Goal: Task Accomplishment & Management: Use online tool/utility

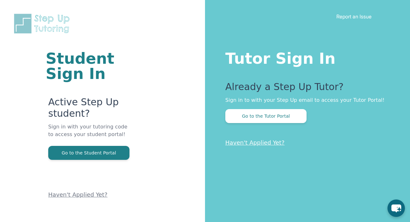
click at [281, 105] on div "Already a Step Up Tutor? Sign in to with your Step Up email to access your Tuto…" at bounding box center [304, 102] width 159 height 42
click at [275, 119] on button "Go to the Tutor Portal" at bounding box center [265, 116] width 81 height 14
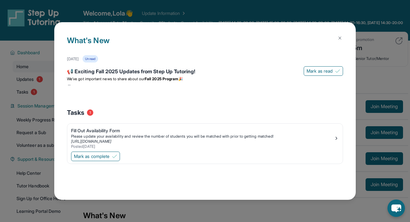
click at [341, 38] on img at bounding box center [339, 38] width 5 height 5
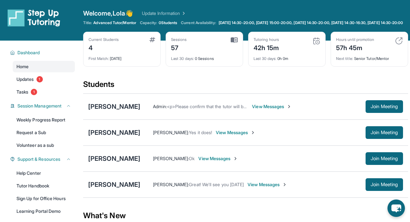
click at [252, 110] on span "View Messages" at bounding box center [272, 106] width 40 height 6
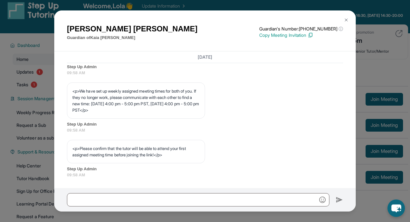
scroll to position [347, 0]
click at [346, 19] on img at bounding box center [346, 19] width 5 height 5
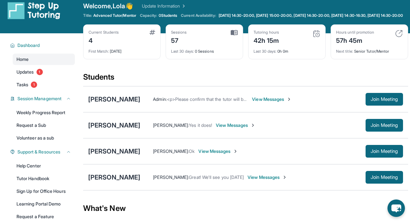
click at [229, 129] on span "View Messages" at bounding box center [236, 125] width 40 height 6
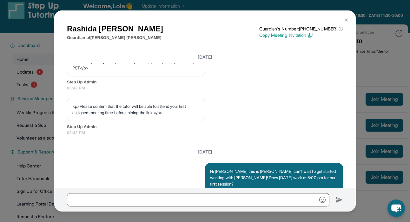
scroll to position [314, 0]
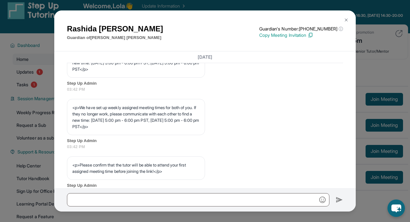
click at [346, 20] on img at bounding box center [346, 19] width 5 height 5
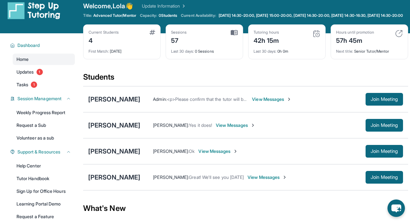
click at [203, 155] on span "View Messages" at bounding box center [218, 151] width 40 height 6
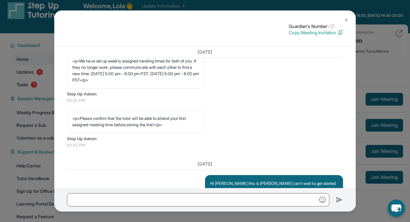
scroll to position [353, 0]
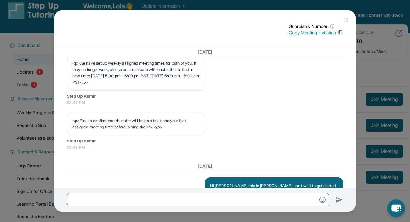
click at [345, 19] on img at bounding box center [346, 19] width 5 height 5
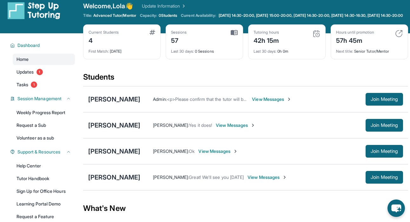
click at [250, 181] on span "View Messages" at bounding box center [268, 177] width 40 height 6
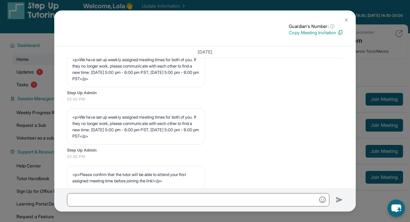
scroll to position [299, 0]
click at [345, 21] on img at bounding box center [346, 19] width 5 height 5
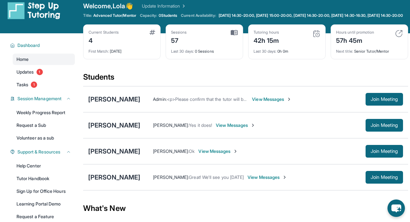
click at [257, 103] on span "View Messages" at bounding box center [272, 99] width 40 height 6
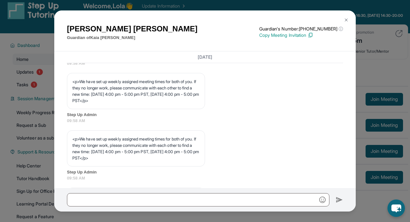
scroll to position [284, 0]
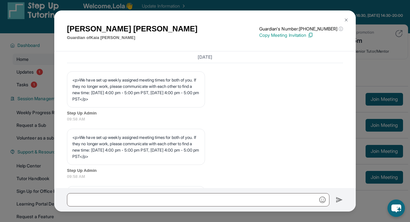
click at [345, 17] on button at bounding box center [346, 20] width 13 height 13
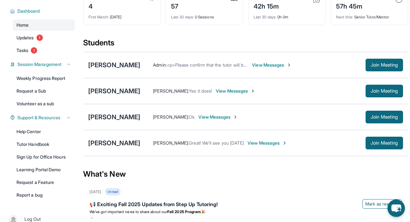
scroll to position [47, 0]
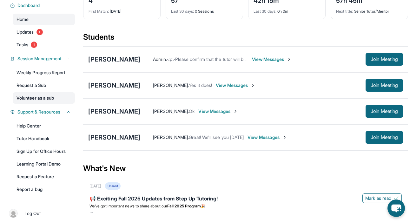
click at [40, 101] on link "Volunteer as a sub" at bounding box center [44, 97] width 62 height 11
